Goal: Information Seeking & Learning: Learn about a topic

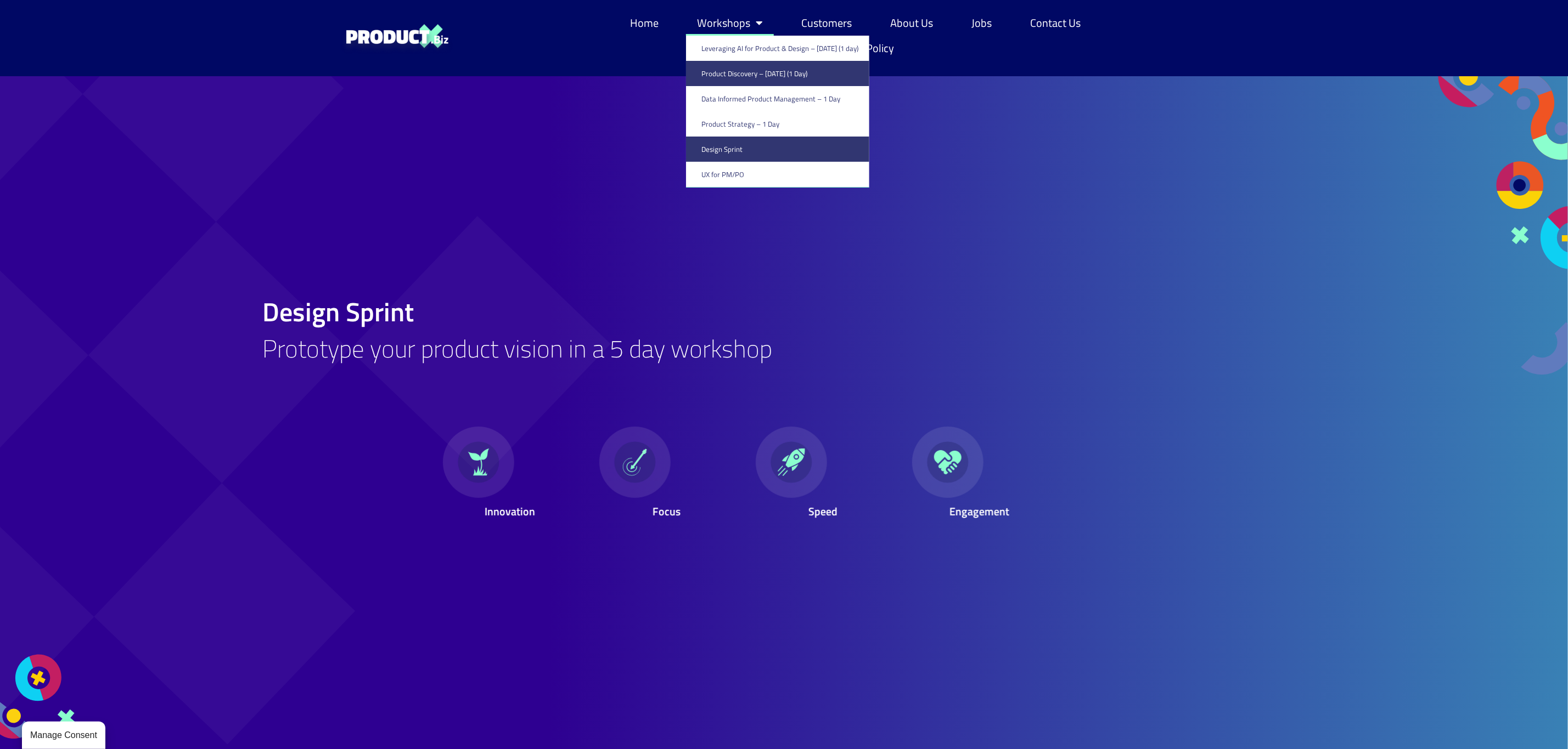
click at [724, 69] on link "Product Discovery​ – [DATE] (1 Day)" at bounding box center [777, 73] width 183 height 25
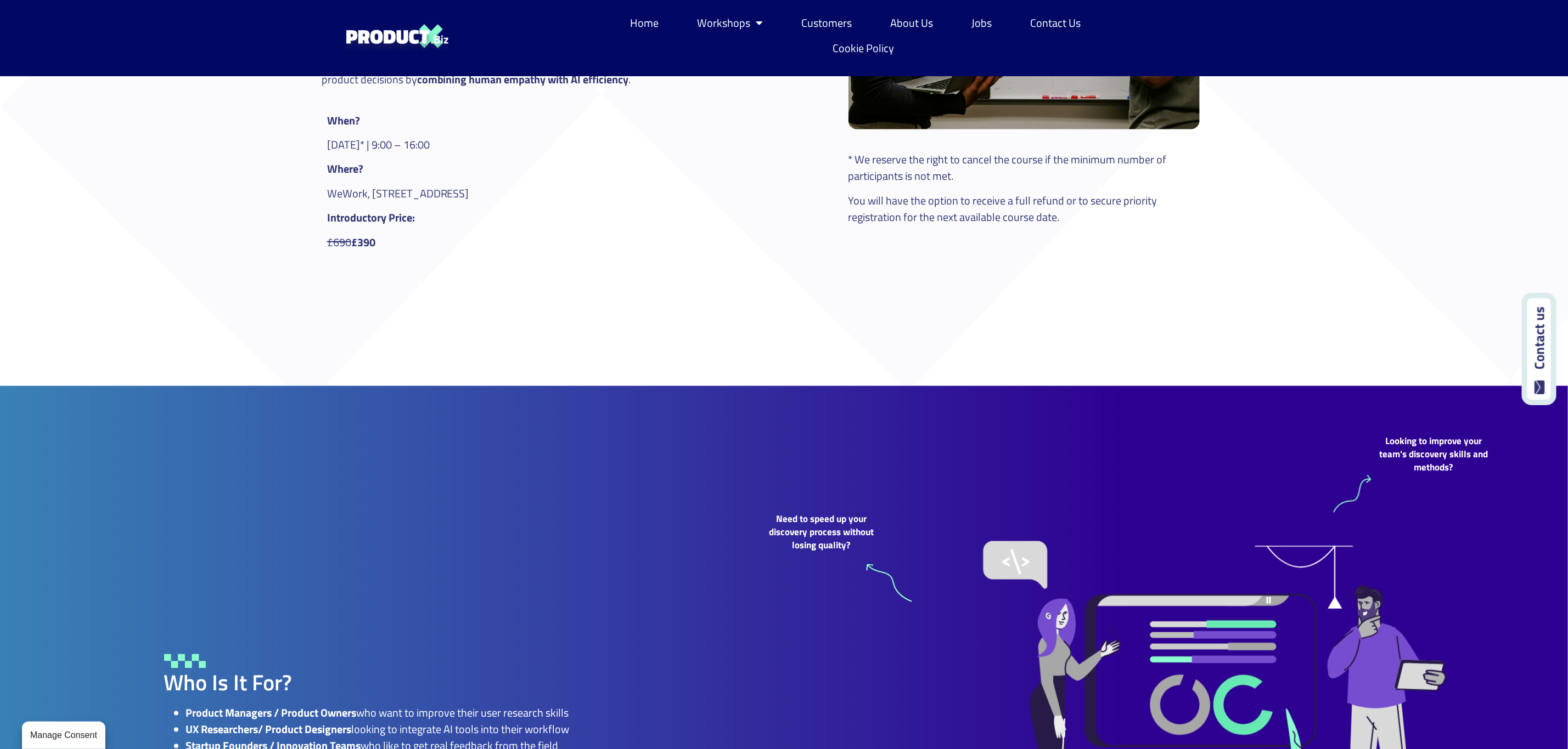
scroll to position [658, 0]
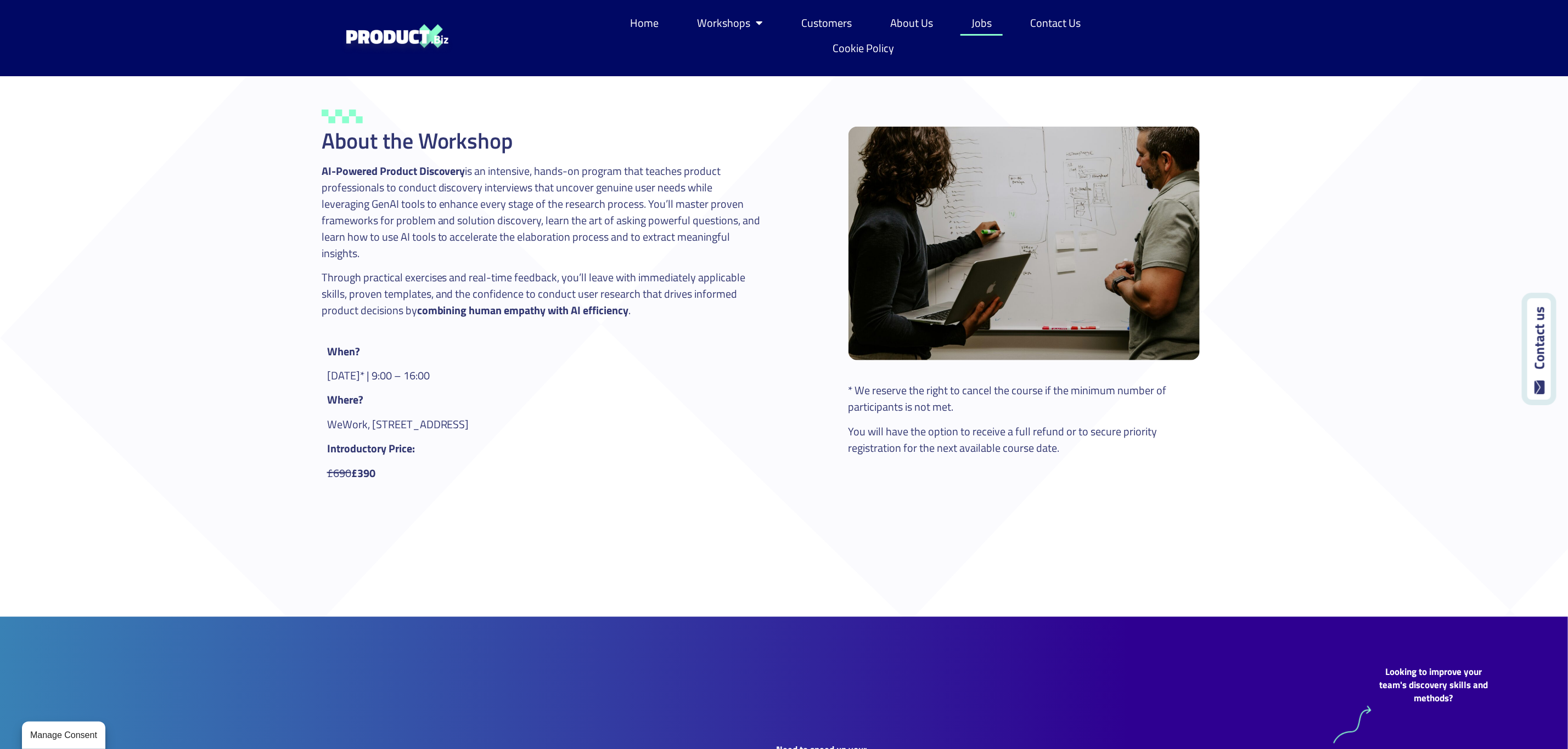
click at [968, 16] on link "Jobs" at bounding box center [981, 23] width 42 height 25
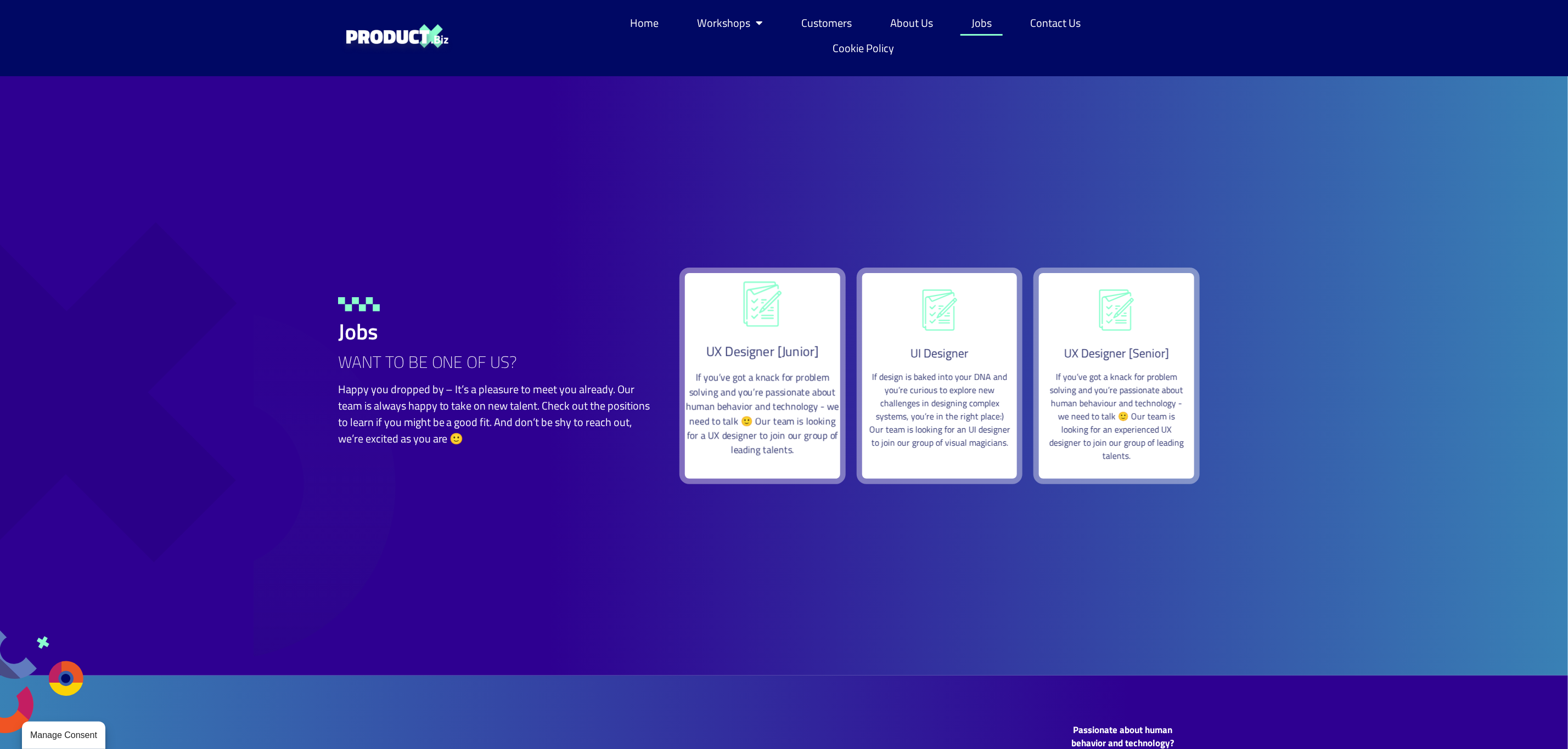
click at [761, 356] on span "UX Designer [Junior]" at bounding box center [763, 351] width 112 height 20
click at [763, 417] on p "If you’ve got a knack for problem solving and you’re passionate about human beh…" at bounding box center [762, 414] width 158 height 87
drag, startPoint x: 697, startPoint y: 384, endPoint x: 798, endPoint y: 465, distance: 129.5
click at [798, 465] on div "UX Designer [Junior] If you’ve got a knack for problem solving and you’re passi…" at bounding box center [763, 376] width 155 height 206
copy p "If you’ve got a knack for problem solving and you’re passionate about human beh…"
